Goal: Task Accomplishment & Management: Use online tool/utility

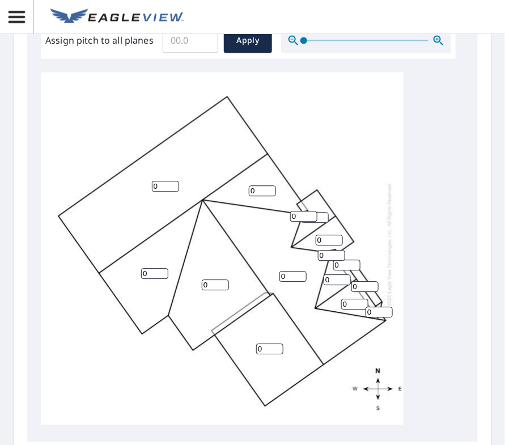
scroll to position [529, 0]
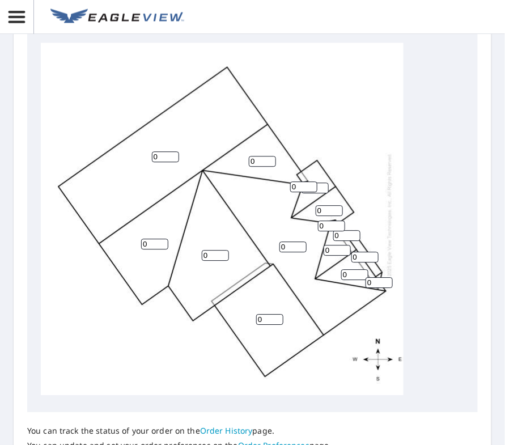
click at [377, 439] on div "You can track the status of your order on the Order History page. You can updat…" at bounding box center [252, 451] width 451 height 78
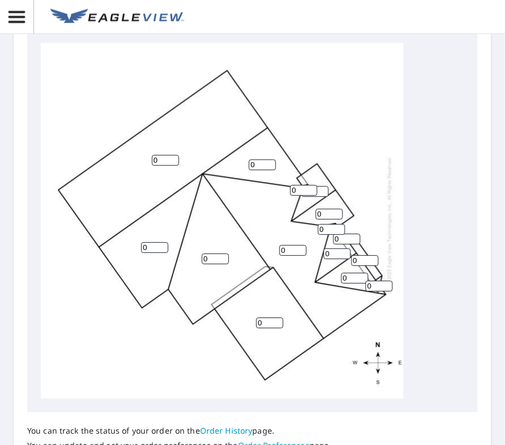
click at [486, 196] on div "Report Details View and edit your report information below. Report Type AA2D Re…" at bounding box center [252, 222] width 505 height 445
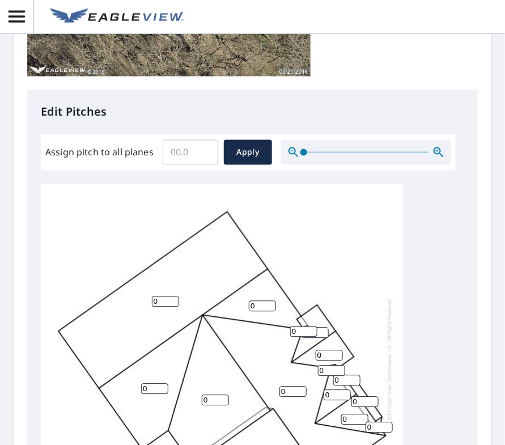
scroll to position [377, 0]
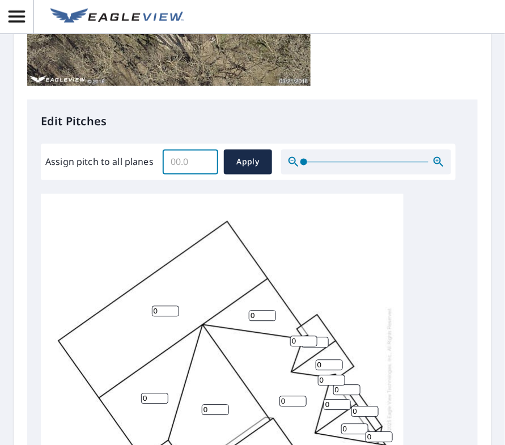
click at [185, 162] on input "Assign pitch to all planes" at bounding box center [191, 162] width 56 height 32
type input "8"
click at [256, 165] on span "Apply" at bounding box center [248, 162] width 30 height 14
type input "8"
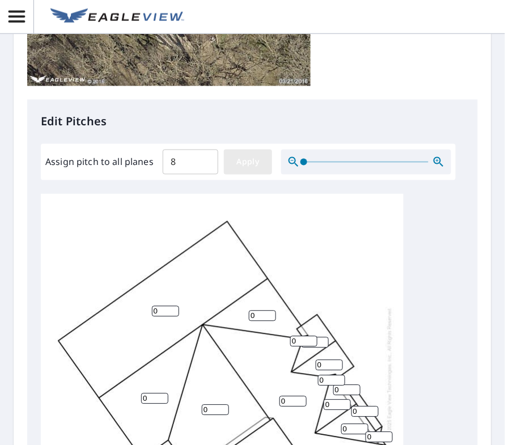
type input "8"
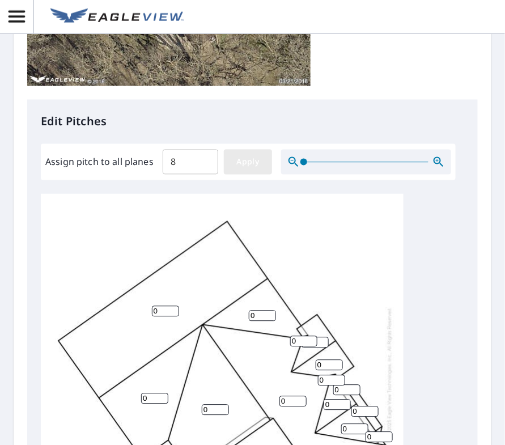
type input "8"
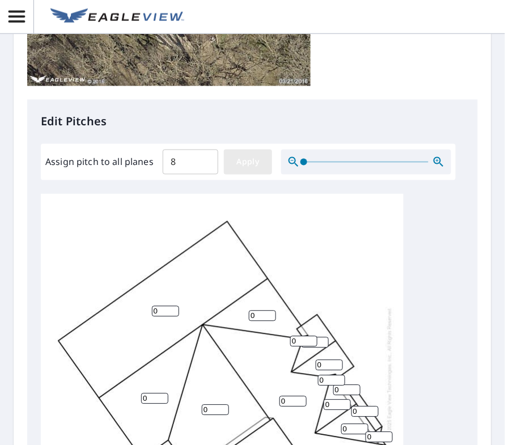
type input "8"
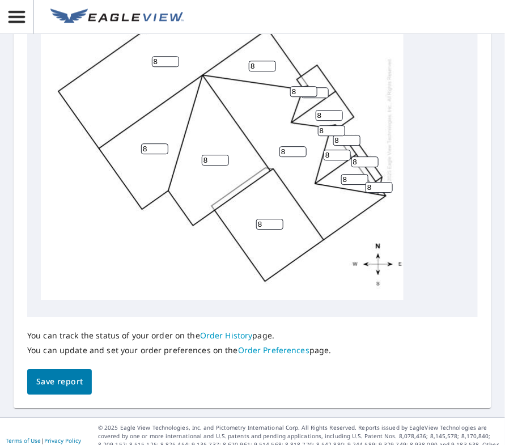
scroll to position [641, 0]
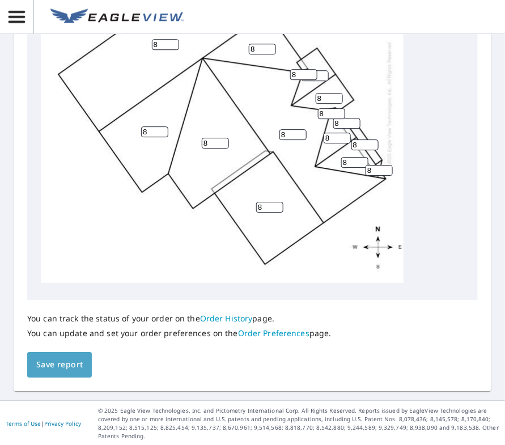
click at [60, 366] on span "Save report" at bounding box center [59, 365] width 46 height 14
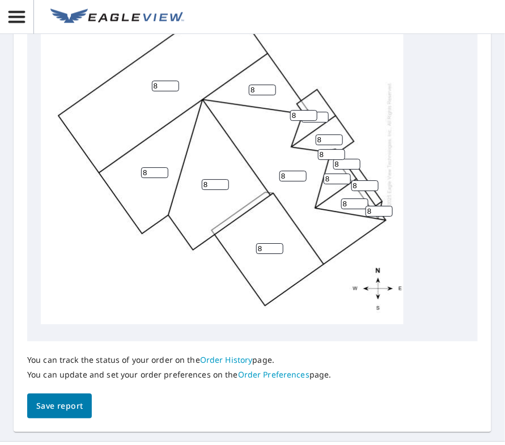
scroll to position [682, 0]
